Goal: Complete application form

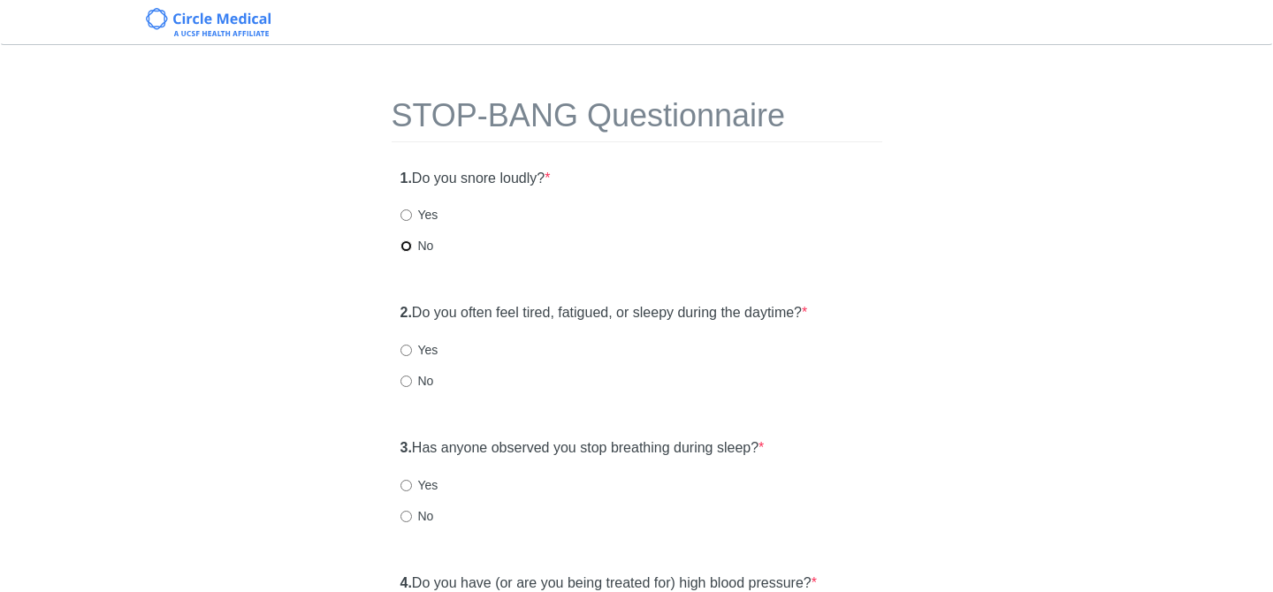
click at [411, 247] on input "No" at bounding box center [406, 246] width 11 height 11
radio input "true"
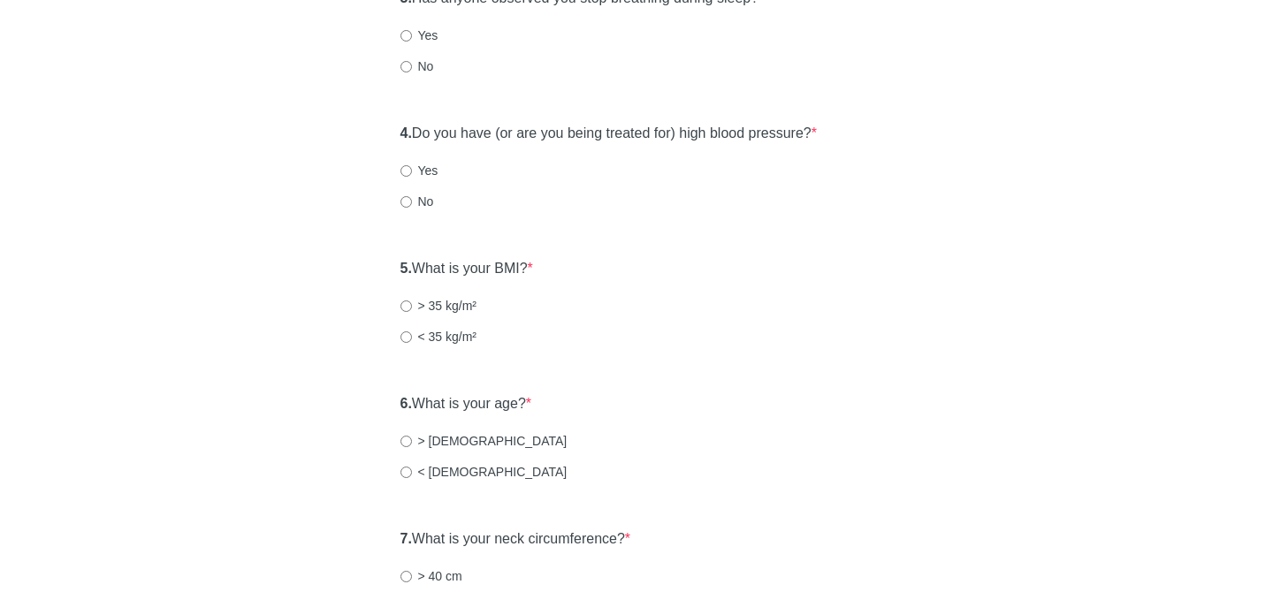
scroll to position [456, 0]
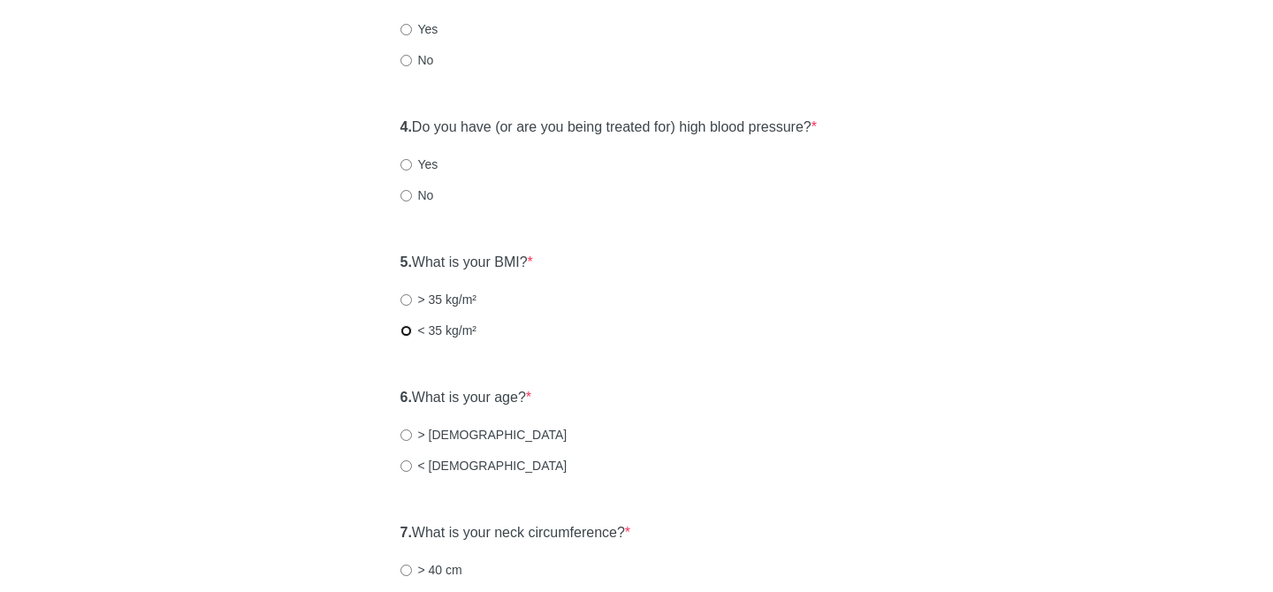
click at [403, 334] on input "< 35 kg/m²" at bounding box center [406, 330] width 11 height 11
radio input "true"
click at [401, 465] on input "< [DEMOGRAPHIC_DATA]" at bounding box center [406, 466] width 11 height 11
radio input "true"
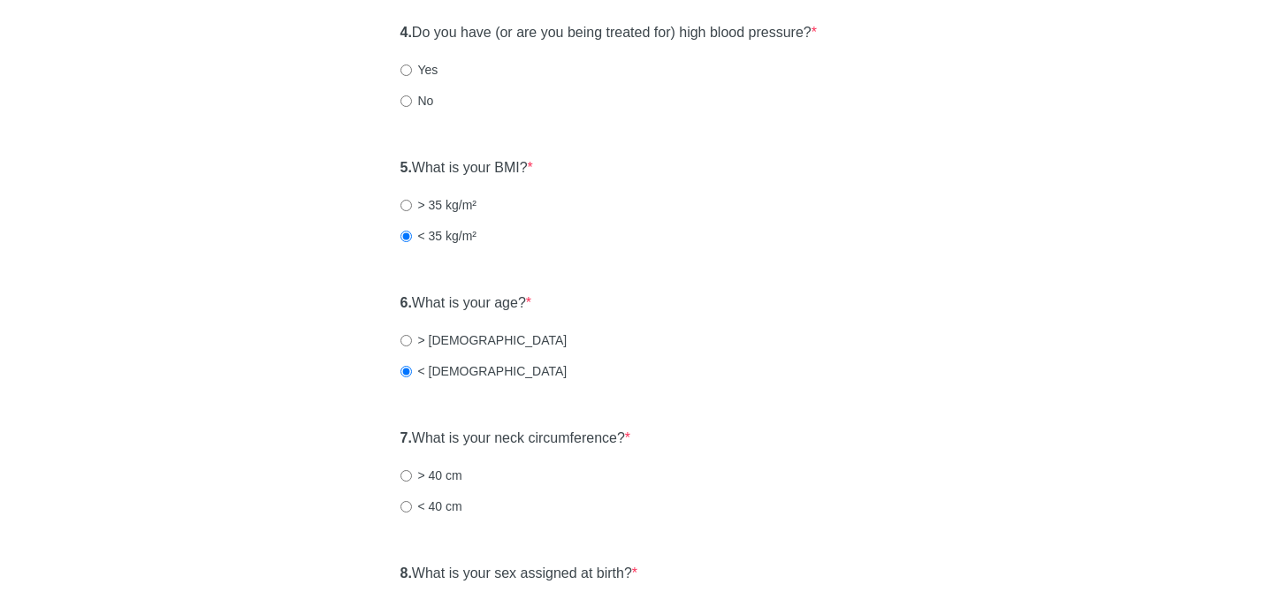
click at [416, 503] on label "< 40 cm" at bounding box center [432, 507] width 62 height 18
click at [412, 503] on input "< 40 cm" at bounding box center [406, 506] width 11 height 11
radio input "true"
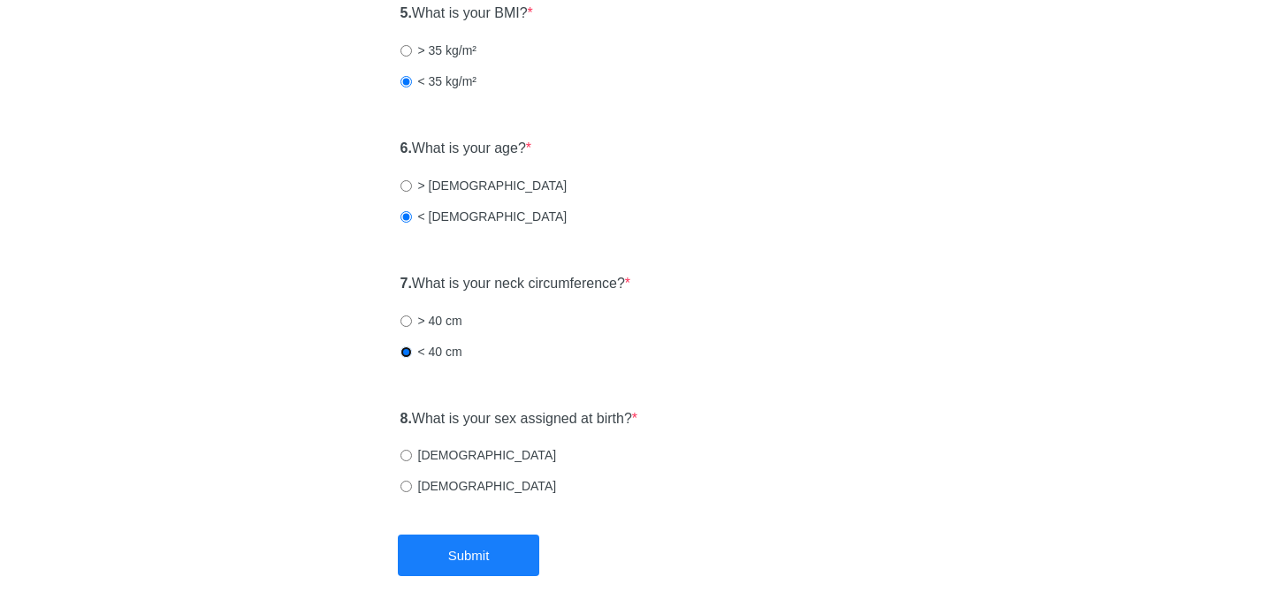
scroll to position [786, 0]
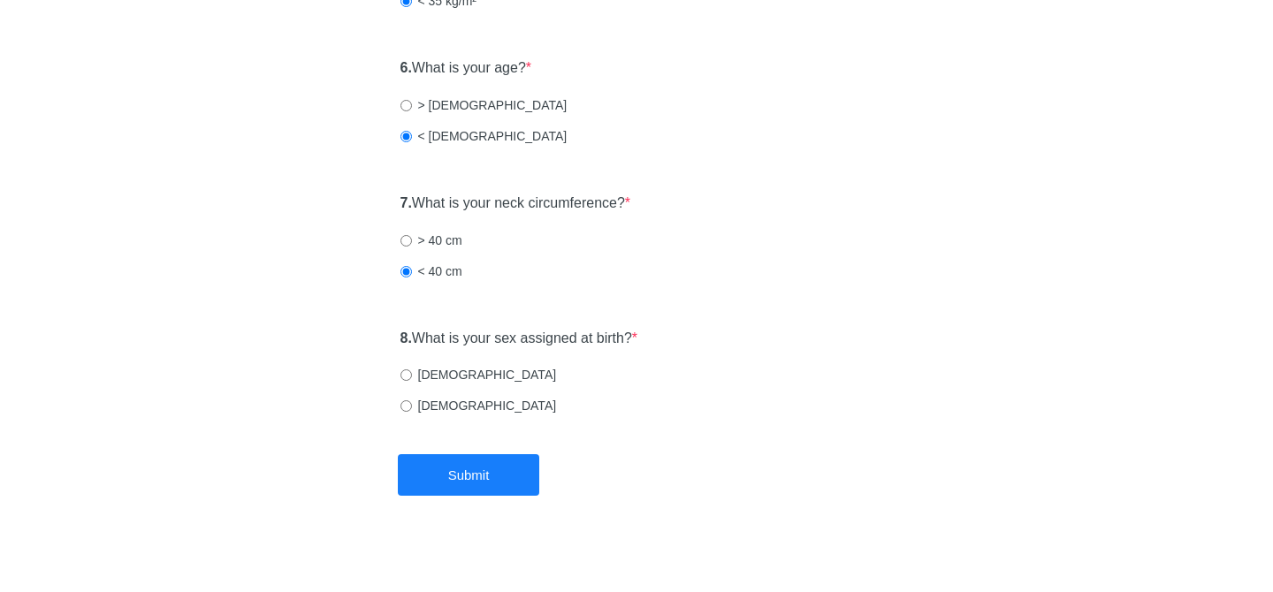
click at [424, 371] on label "[DEMOGRAPHIC_DATA]" at bounding box center [479, 375] width 157 height 18
click at [412, 371] on input "[DEMOGRAPHIC_DATA]" at bounding box center [406, 375] width 11 height 11
radio input "true"
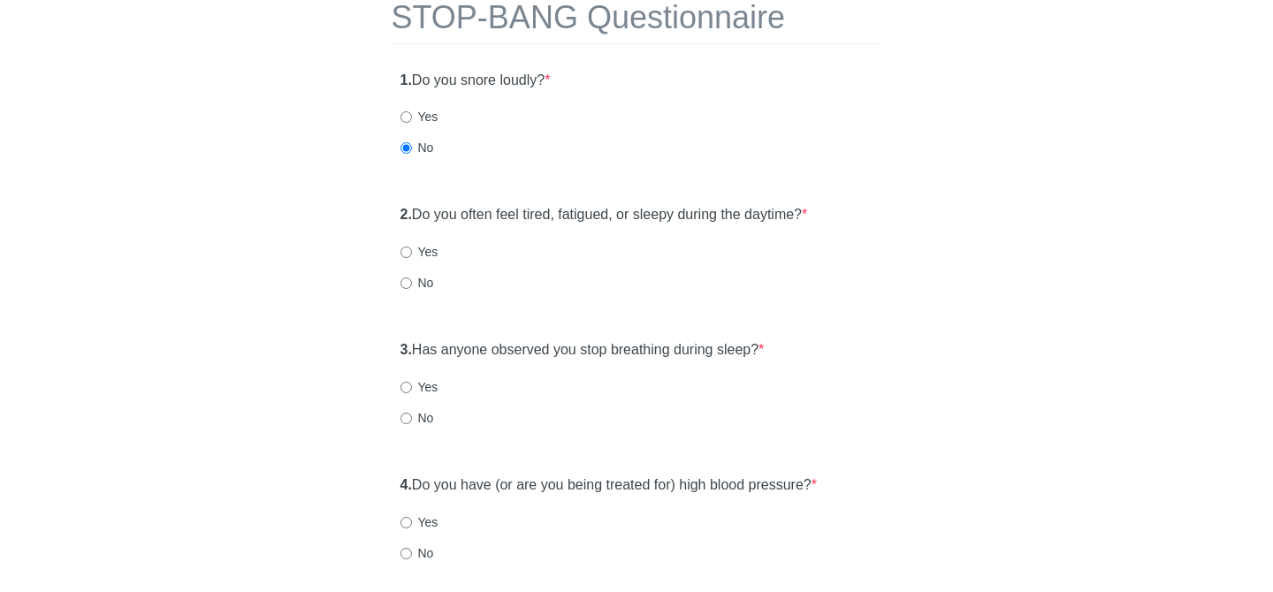
scroll to position [96, 0]
click at [424, 256] on label "Yes" at bounding box center [420, 254] width 38 height 18
click at [412, 256] on input "Yes" at bounding box center [406, 253] width 11 height 11
radio input "true"
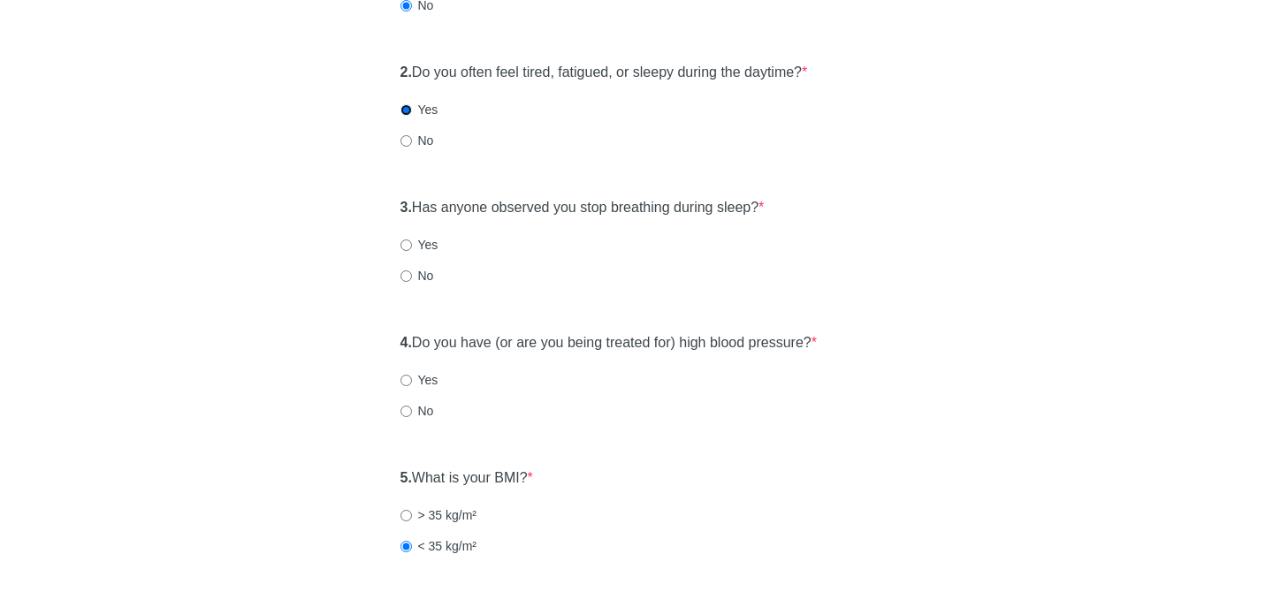
scroll to position [248, 0]
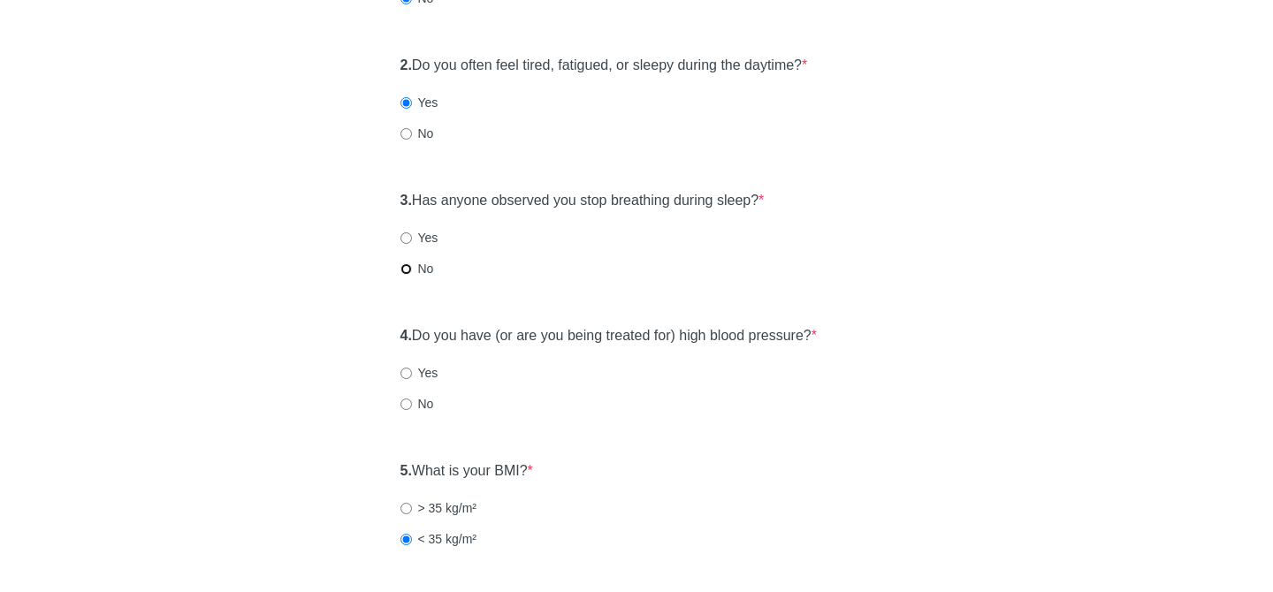
click at [409, 272] on input "No" at bounding box center [406, 269] width 11 height 11
radio input "true"
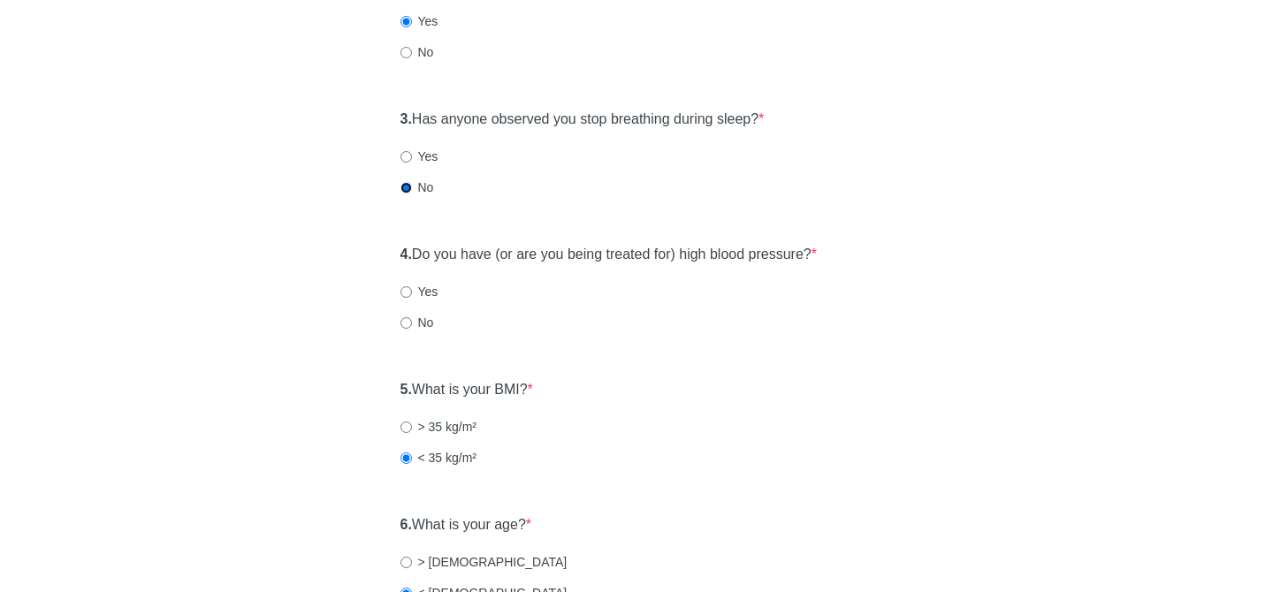
scroll to position [345, 0]
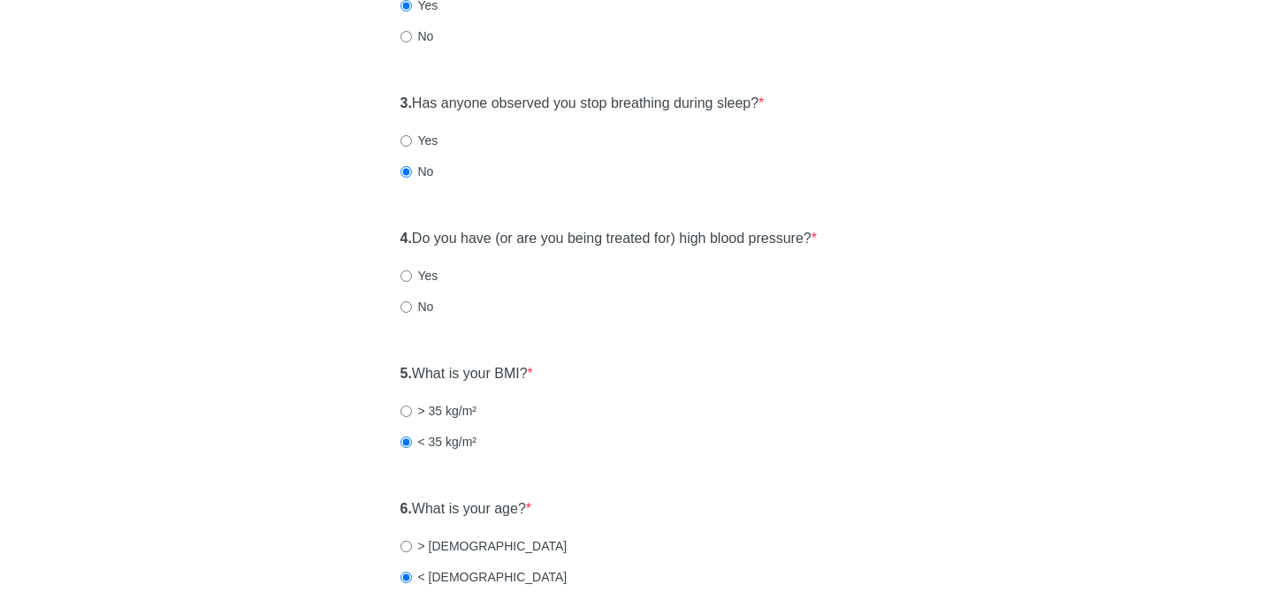
click at [425, 308] on label "No" at bounding box center [418, 307] width 34 height 18
click at [412, 308] on input "No" at bounding box center [406, 307] width 11 height 11
radio input "true"
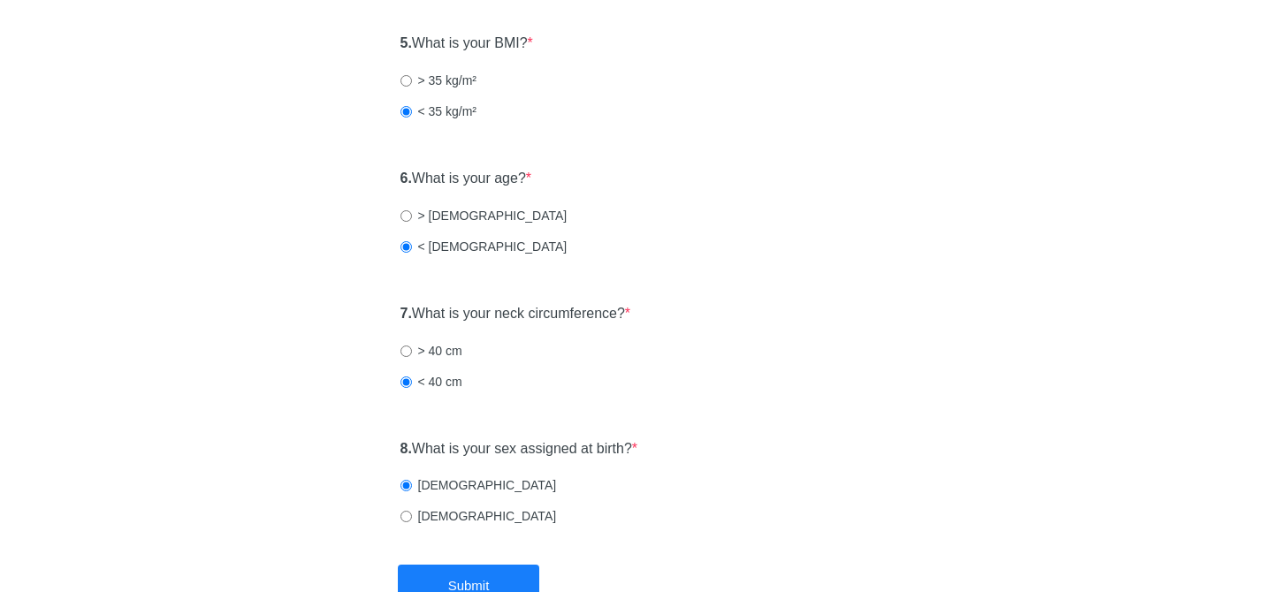
scroll to position [797, 0]
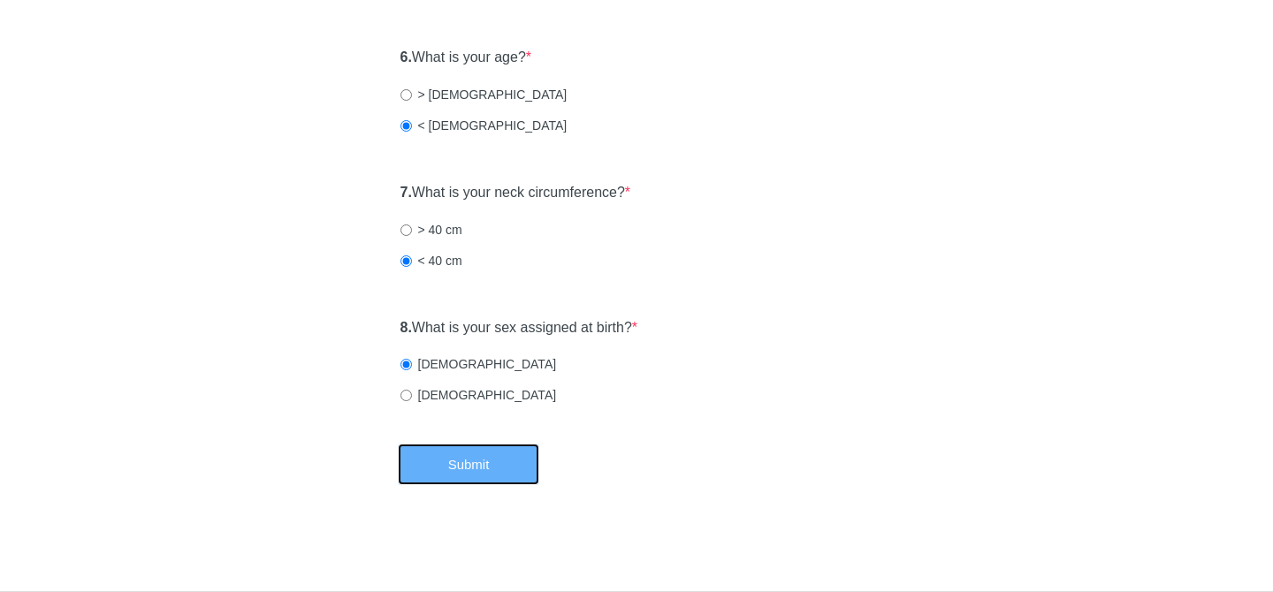
click at [451, 451] on button "Submit" at bounding box center [468, 465] width 141 height 42
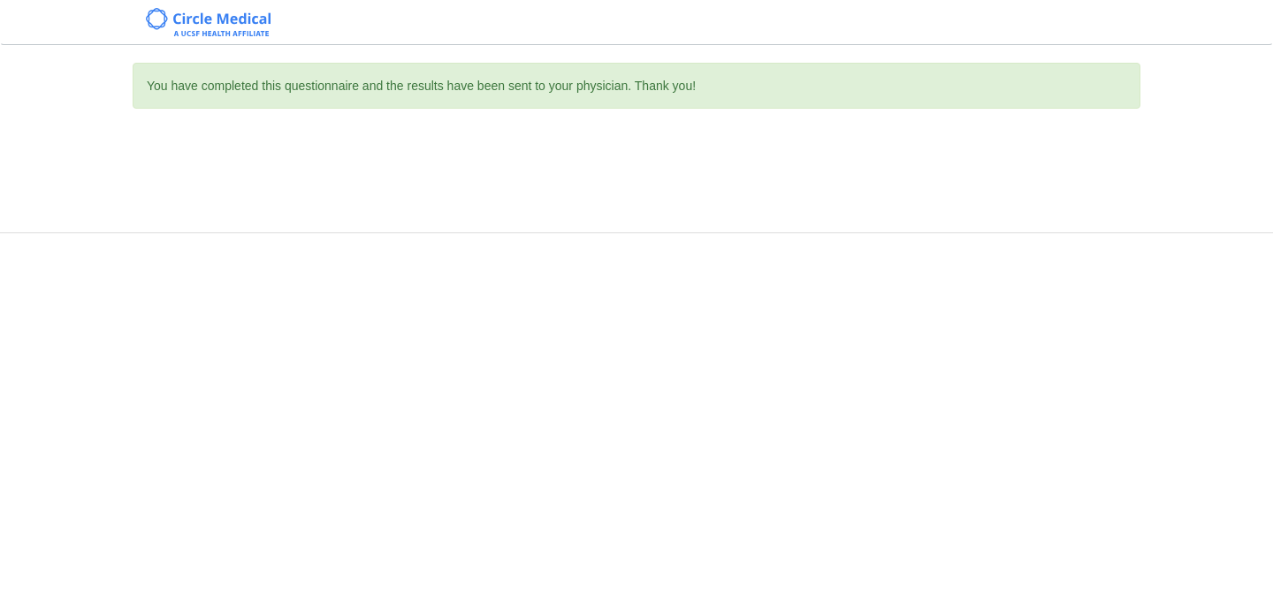
scroll to position [0, 0]
